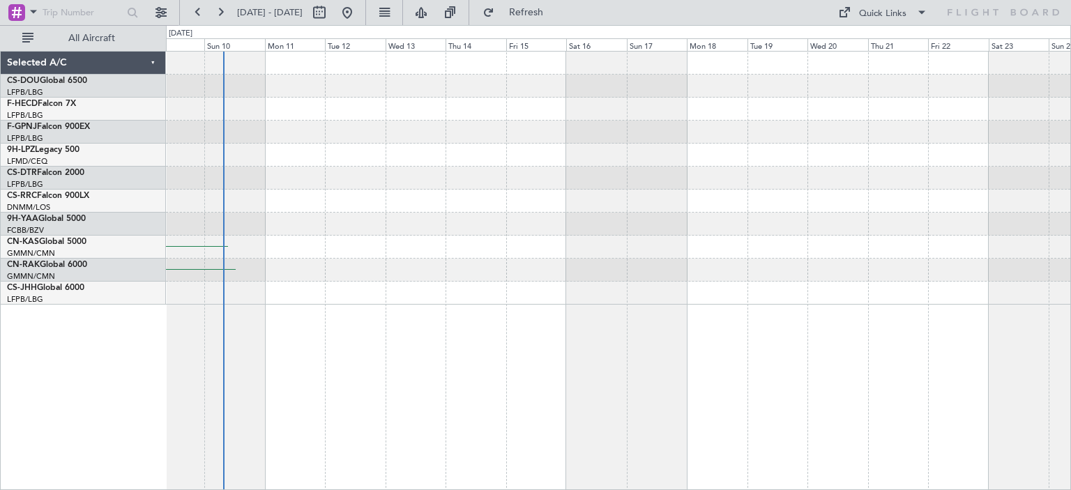
click at [368, 349] on div "[PERSON_NAME][GEOGRAPHIC_DATA]" at bounding box center [618, 270] width 905 height 439
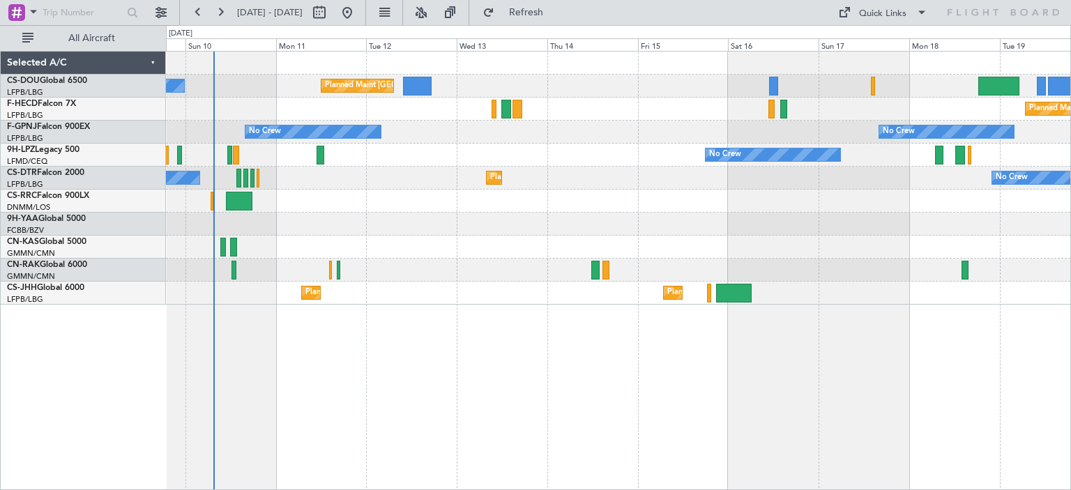
click at [315, 356] on div "Planned Maint [GEOGRAPHIC_DATA] ([GEOGRAPHIC_DATA]) No Crew Planned Maint [GEOG…" at bounding box center [618, 270] width 905 height 439
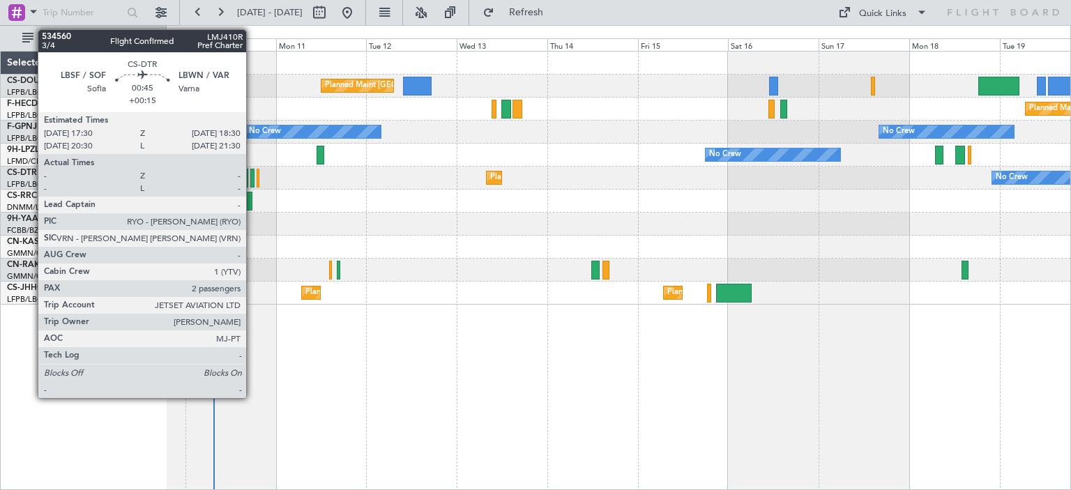
click at [252, 176] on div at bounding box center [252, 178] width 4 height 19
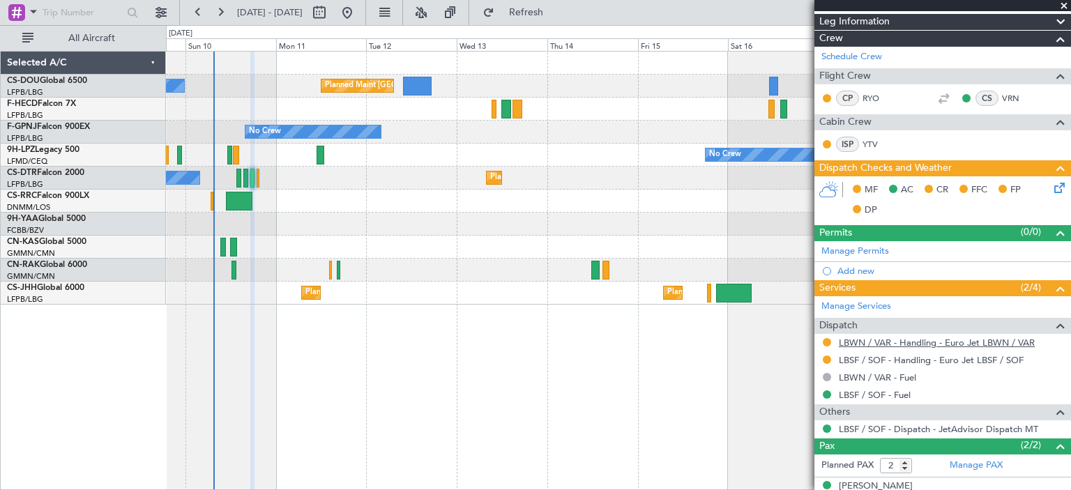
scroll to position [257, 0]
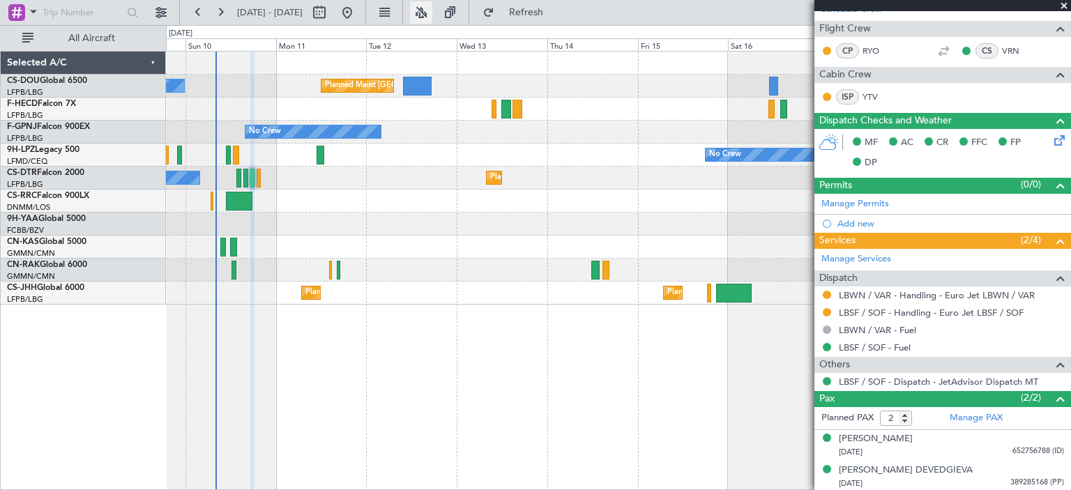
click at [432, 12] on button at bounding box center [421, 12] width 22 height 22
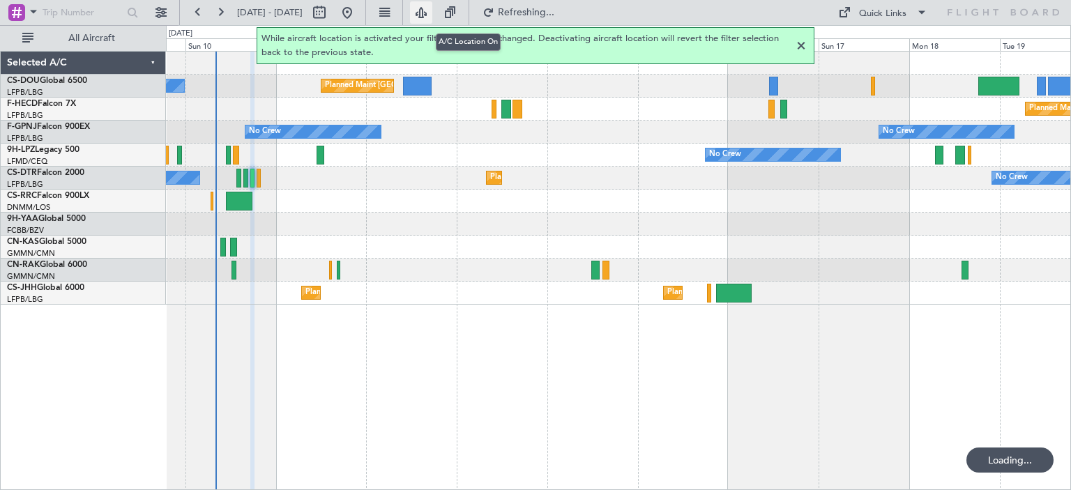
type input "0"
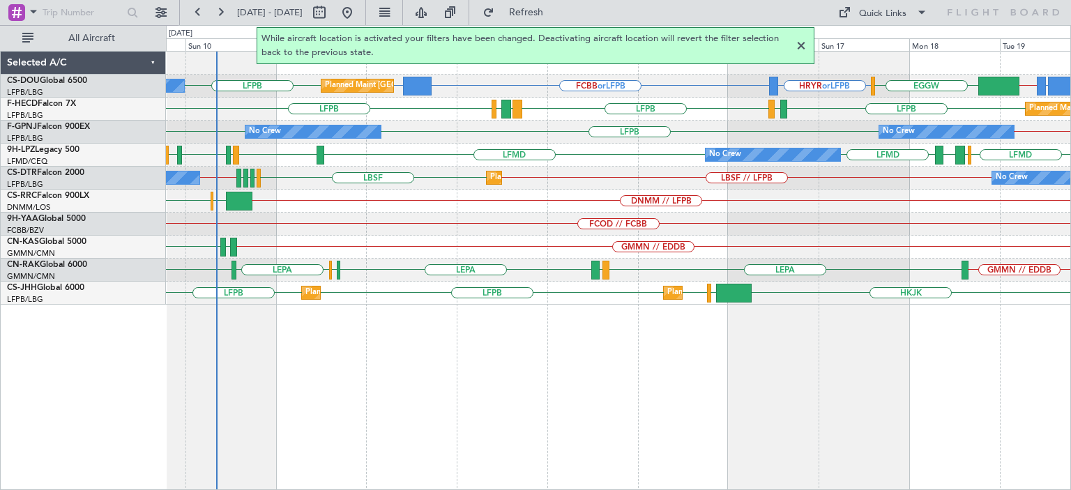
click at [799, 48] on div at bounding box center [801, 46] width 17 height 17
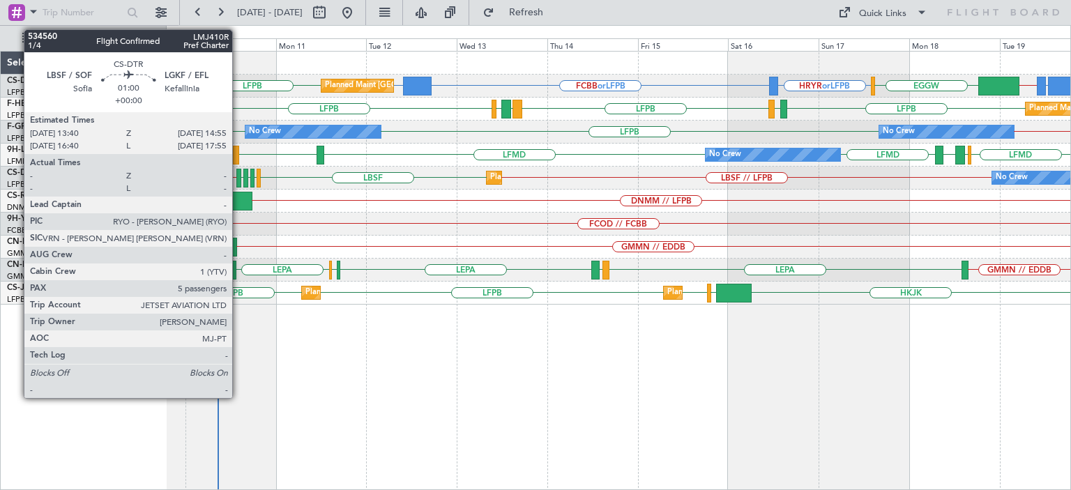
click at [238, 179] on div at bounding box center [238, 178] width 5 height 19
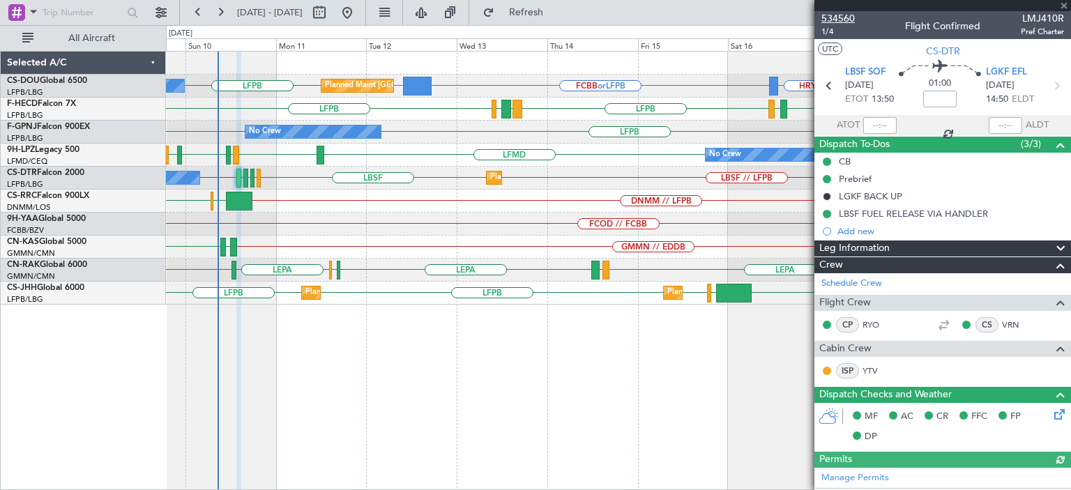
click at [845, 15] on span "534560" at bounding box center [837, 18] width 33 height 15
